Goal: Find specific page/section: Find specific page/section

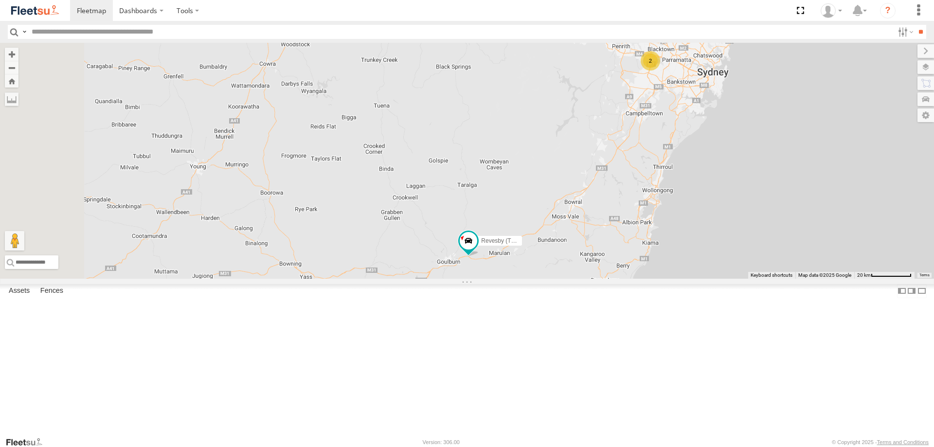
drag, startPoint x: 570, startPoint y: 376, endPoint x: 583, endPoint y: 356, distance: 23.5
click at [583, 279] on div "Rural (T08 - [PERSON_NAME]) Brookvale (T10 - [PERSON_NAME]) 2 Revesby (T07 - [P…" at bounding box center [467, 161] width 934 height 236
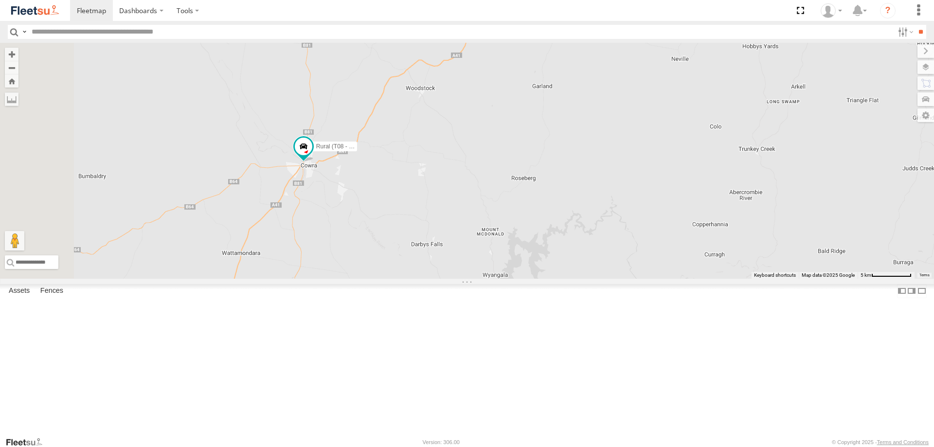
drag, startPoint x: 361, startPoint y: 136, endPoint x: 433, endPoint y: 247, distance: 132.7
click at [435, 254] on div "Brookvale (T10 - [PERSON_NAME]) Rural (T08 - [PERSON_NAME]) Revesby (T07 - [PER…" at bounding box center [467, 161] width 934 height 236
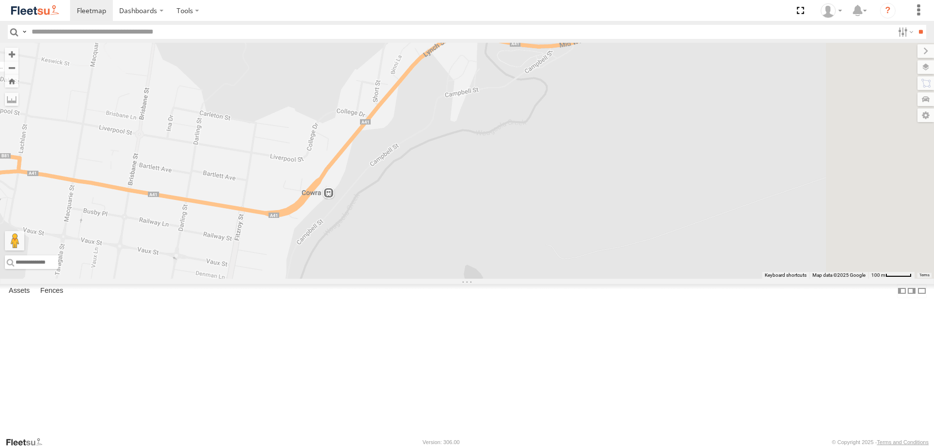
drag, startPoint x: 625, startPoint y: 280, endPoint x: 323, endPoint y: 272, distance: 302.5
click at [323, 272] on div "Brookvale (T10 - [PERSON_NAME]) Rural (T08 - [PERSON_NAME]) Revesby (T07 - [PER…" at bounding box center [467, 161] width 934 height 236
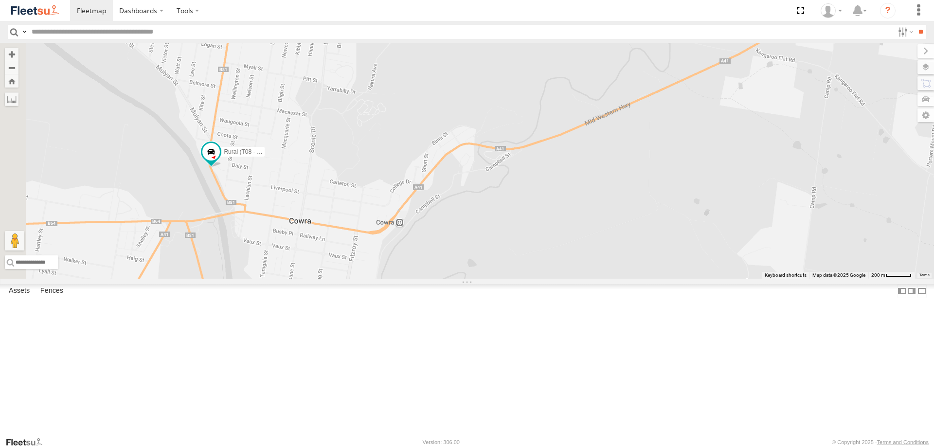
drag, startPoint x: 338, startPoint y: 185, endPoint x: 660, endPoint y: 27, distance: 358.6
click at [476, 214] on div "Brookvale (T10 - [PERSON_NAME]) Rural (T08 - [PERSON_NAME]) Revesby (T07 - [PER…" at bounding box center [467, 161] width 934 height 236
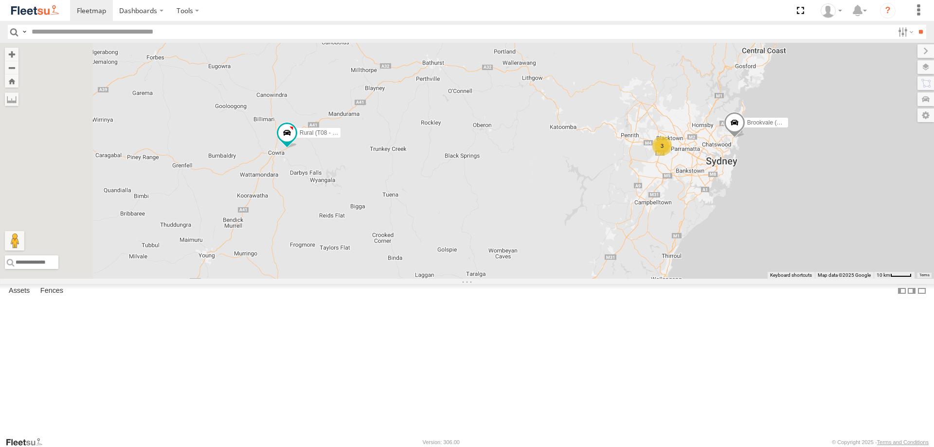
drag, startPoint x: 420, startPoint y: 128, endPoint x: 466, endPoint y: 261, distance: 140.5
click at [466, 261] on div "Brookvale (T10 - Gary) Rural (T08 - Matt) 3 Revesby (T07 - Dave)" at bounding box center [467, 161] width 934 height 236
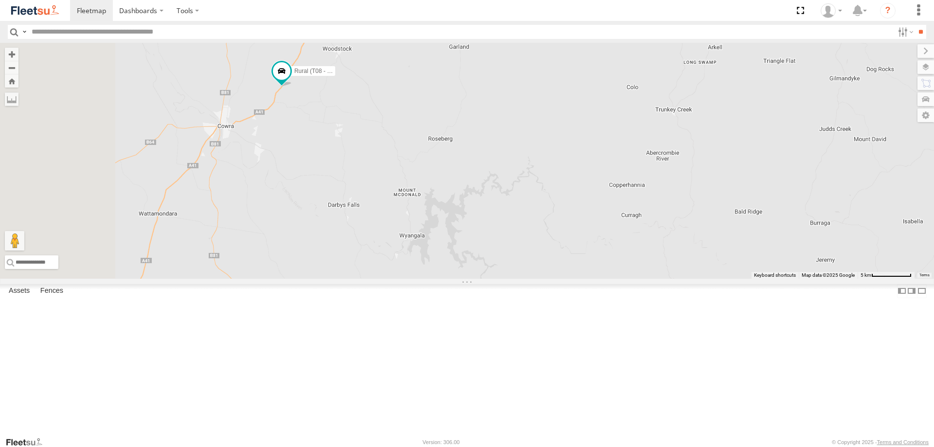
drag, startPoint x: 351, startPoint y: 93, endPoint x: 404, endPoint y: 176, distance: 97.9
click at [404, 176] on div "Brookvale (T10 - [PERSON_NAME]) Rural (T08 - [PERSON_NAME]) Revesby (T07 - [PER…" at bounding box center [467, 161] width 934 height 236
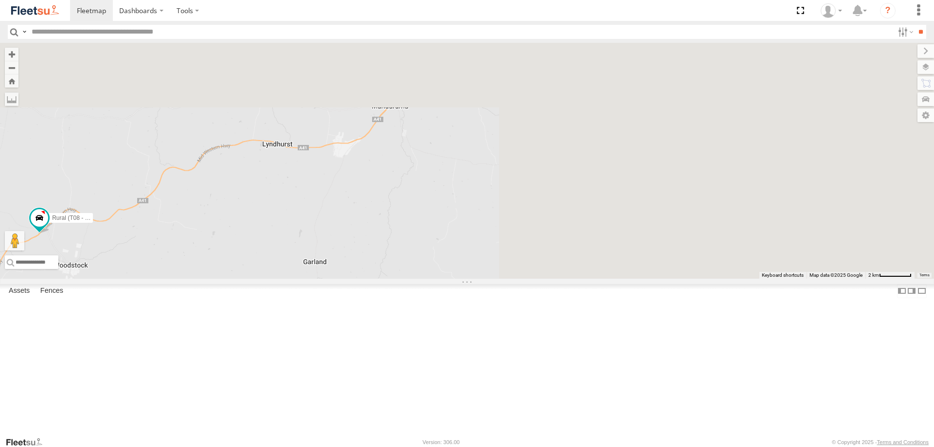
drag, startPoint x: 658, startPoint y: 92, endPoint x: 349, endPoint y: 349, distance: 401.9
click at [349, 279] on div "Rural (T08 - [PERSON_NAME])" at bounding box center [467, 161] width 934 height 236
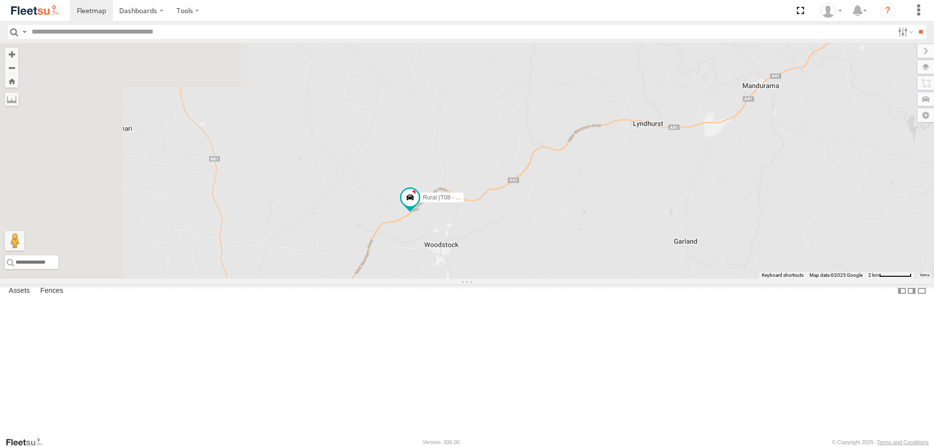
drag, startPoint x: 316, startPoint y: 305, endPoint x: 705, endPoint y: 290, distance: 390.2
click at [706, 279] on div "Rural (T08 - [PERSON_NAME])" at bounding box center [467, 161] width 934 height 236
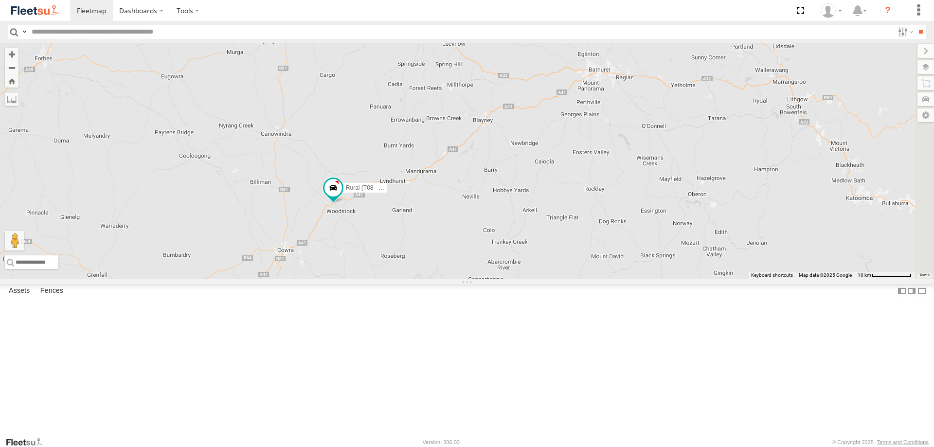
drag, startPoint x: 634, startPoint y: 233, endPoint x: 497, endPoint y: 234, distance: 136.6
click at [497, 234] on div "Rural (T08 - [PERSON_NAME])" at bounding box center [467, 161] width 934 height 236
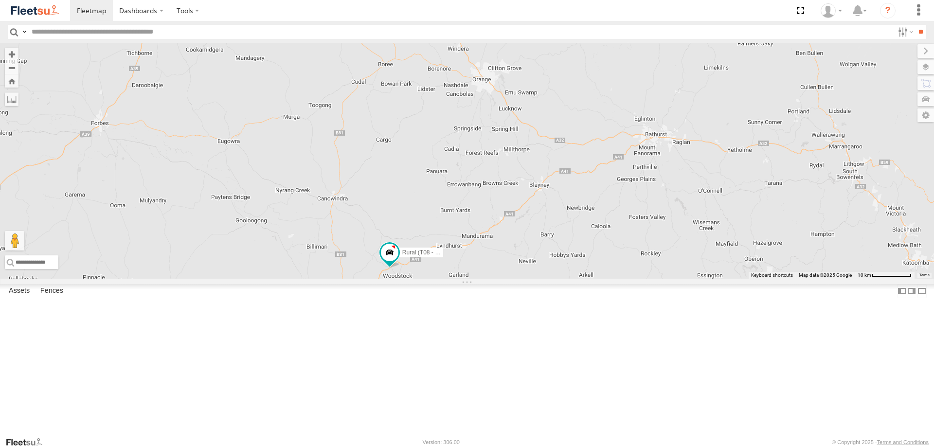
drag, startPoint x: 458, startPoint y: 297, endPoint x: 521, endPoint y: 358, distance: 87.3
click at [521, 279] on div "Rural (T08 - [PERSON_NAME])" at bounding box center [467, 161] width 934 height 236
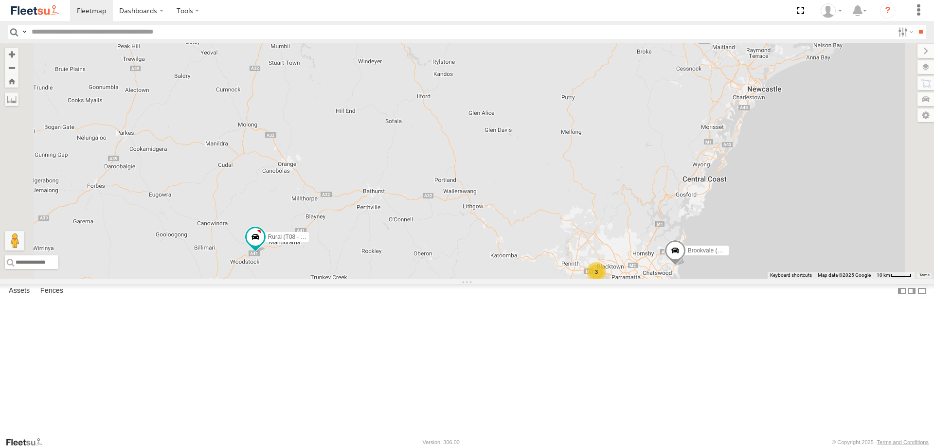
drag, startPoint x: 407, startPoint y: 94, endPoint x: 403, endPoint y: 362, distance: 267.4
click at [403, 279] on div "Brookvale (T10 - Gary) Rural (T08 - Matt) 3 Revesby (T07 - Dave)" at bounding box center [467, 161] width 934 height 236
